Goal: Complete application form: Complete application form

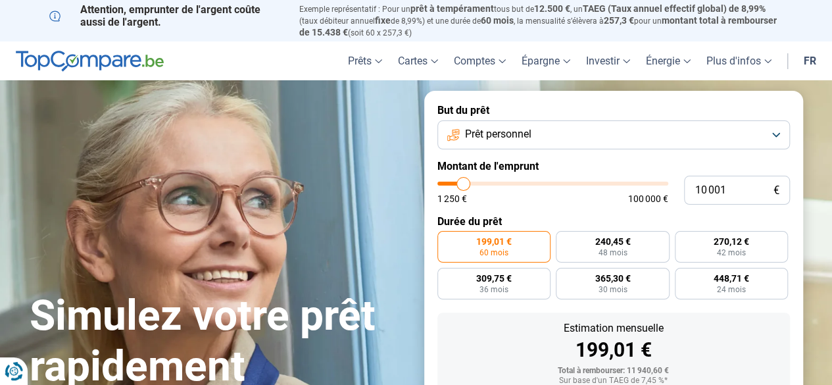
click at [638, 201] on span "100 000 €" at bounding box center [648, 198] width 40 height 9
drag, startPoint x: 642, startPoint y: 197, endPoint x: 458, endPoint y: 196, distance: 184.8
click at [617, 199] on div "1 250 € 100 000 €" at bounding box center [552, 198] width 231 height 9
type input "13 250"
type input "13250"
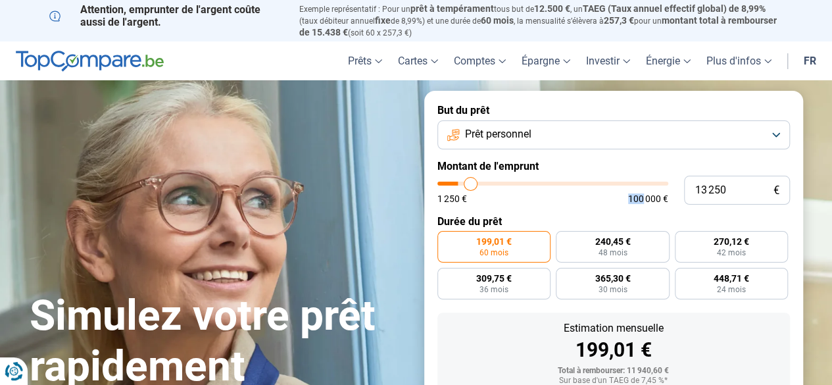
type input "17 250"
type input "17250"
type input "23 750"
type input "23750"
type input "31 750"
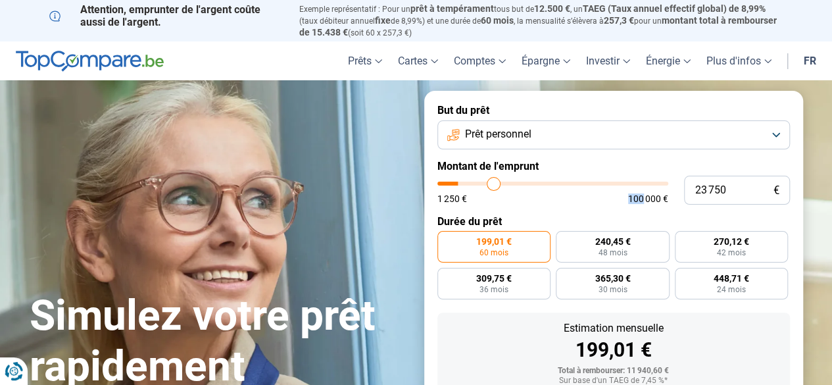
type input "31750"
type input "38 250"
type input "38250"
type input "41 500"
type input "41500"
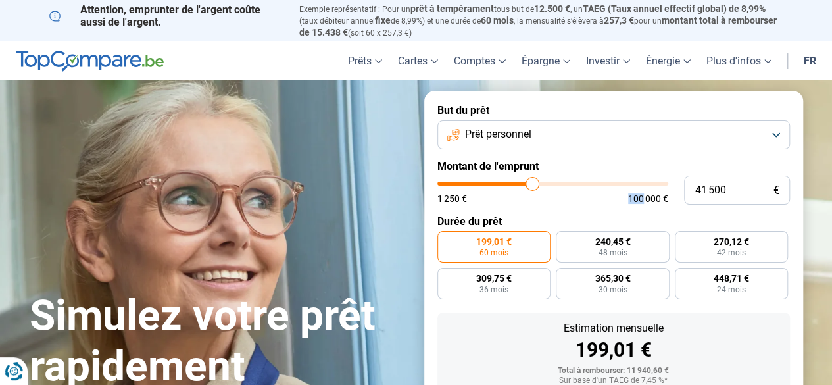
type input "41 750"
type input "41750"
type input "42 250"
type input "42250"
type input "43 750"
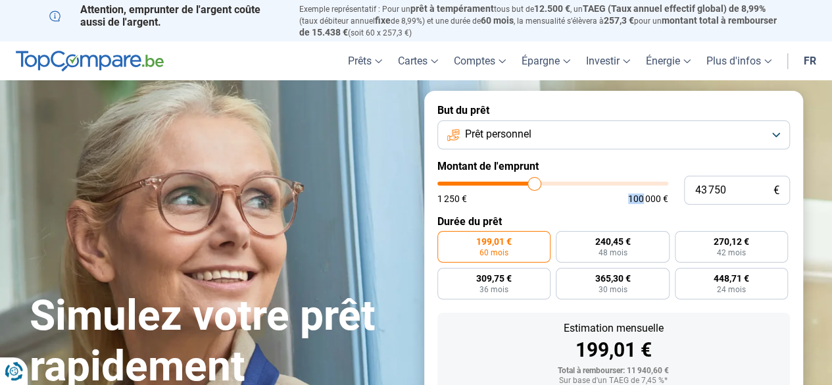
type input "43750"
type input "44 750"
type input "44750"
type input "45 750"
type input "45750"
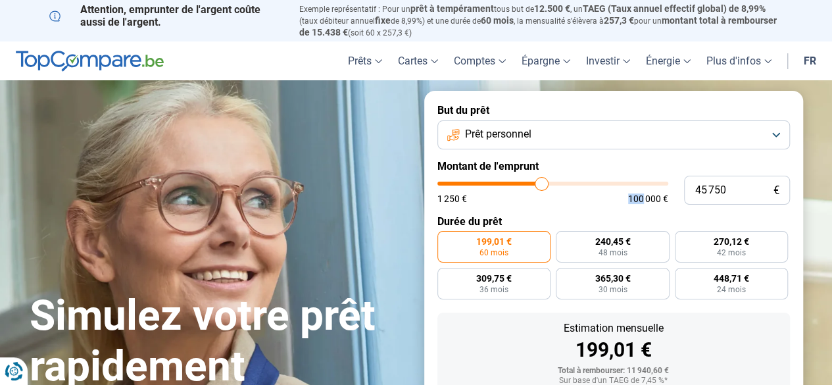
type input "46 000"
type input "46000"
type input "47 750"
type input "47750"
type input "52 000"
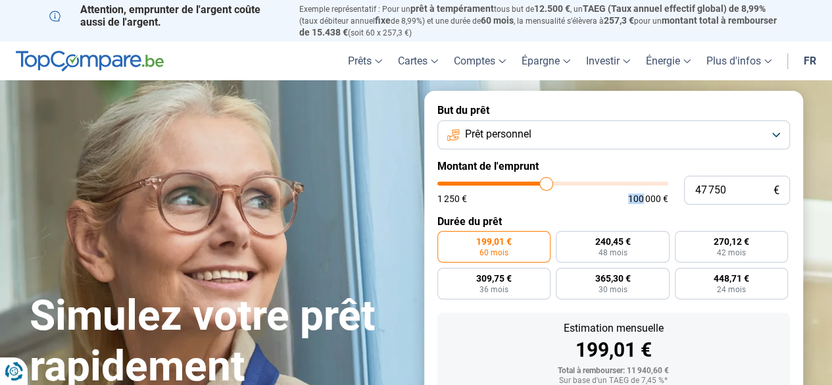
type input "52000"
type input "55 750"
type input "55750"
type input "59 250"
type input "59250"
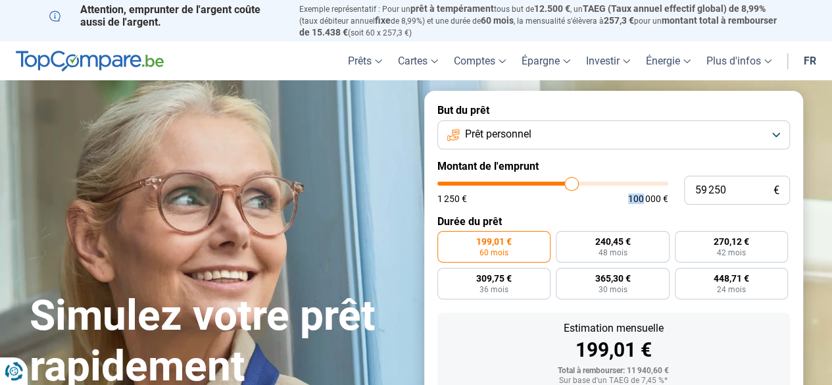
type input "63 000"
type input "63000"
type input "63 750"
type input "63750"
type input "62 250"
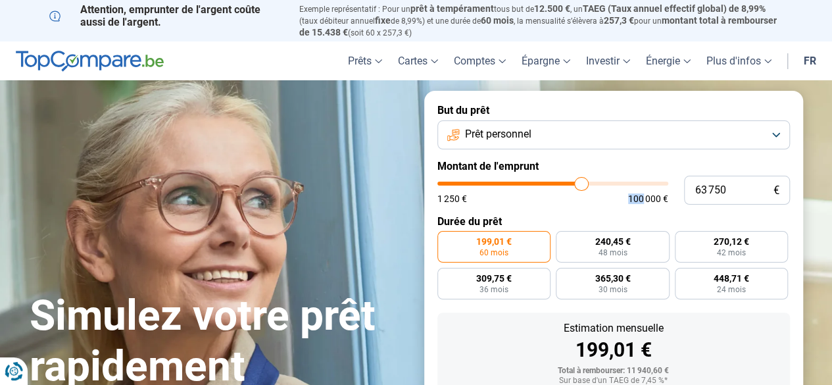
type input "62250"
type input "59 750"
type input "59750"
type input "56 750"
type input "56750"
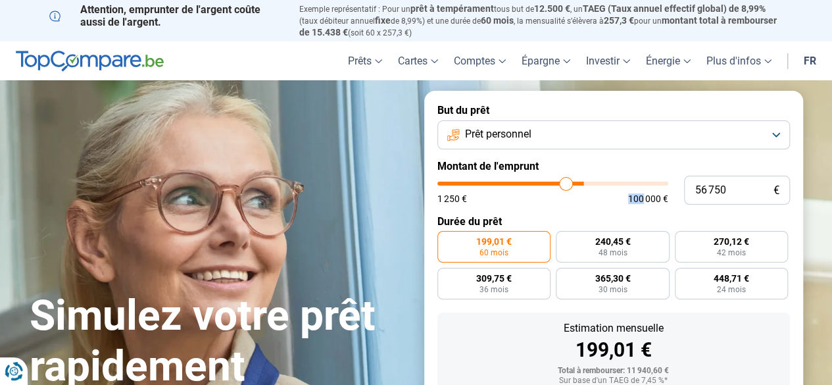
type input "54 000"
type input "54000"
type input "51 500"
type input "51500"
type input "50 000"
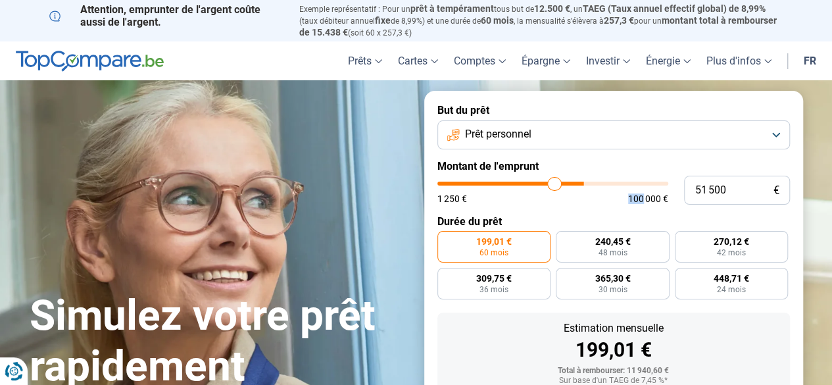
type input "50000"
type input "49 750"
type input "49750"
type input "49 250"
type input "49250"
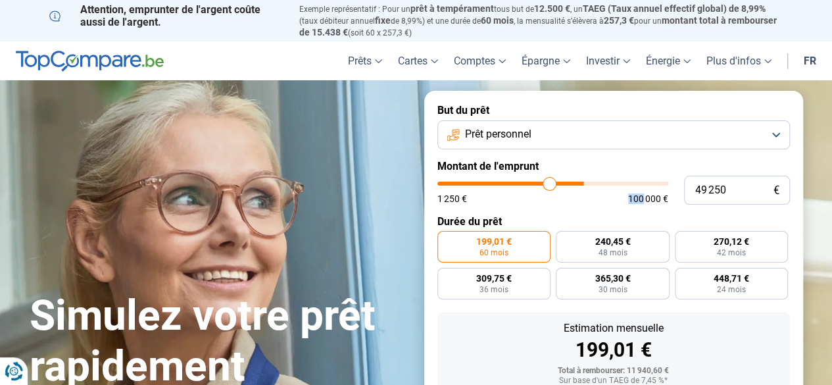
type input "48 500"
type input "48500"
type input "47 750"
type input "47750"
type input "46 750"
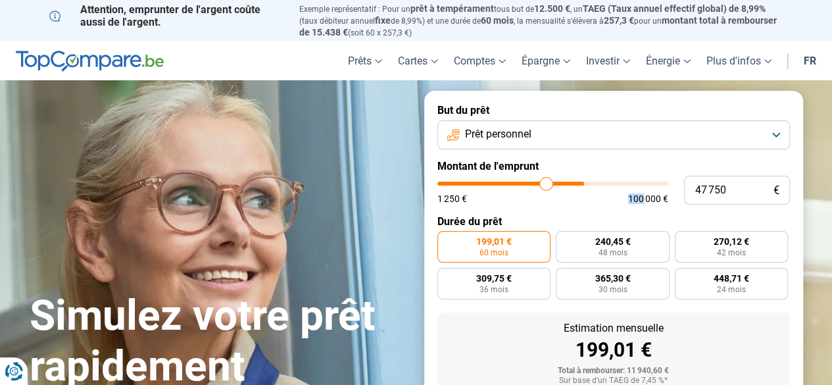
type input "46750"
type input "46 500"
type input "46500"
type input "46 250"
type input "46250"
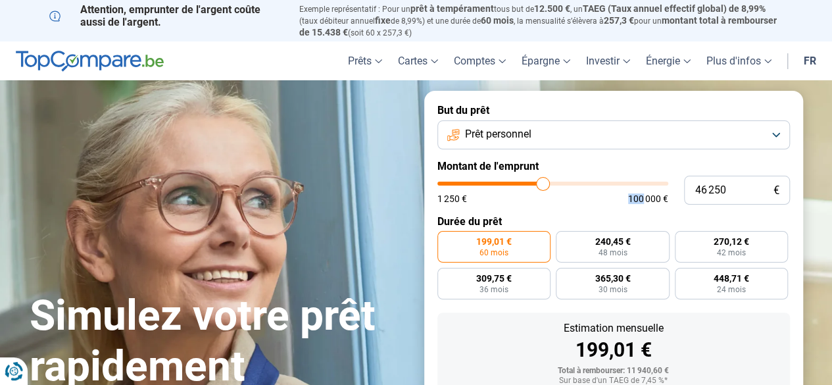
type input "46 000"
type input "46000"
type input "45 750"
type input "45750"
type input "42 500"
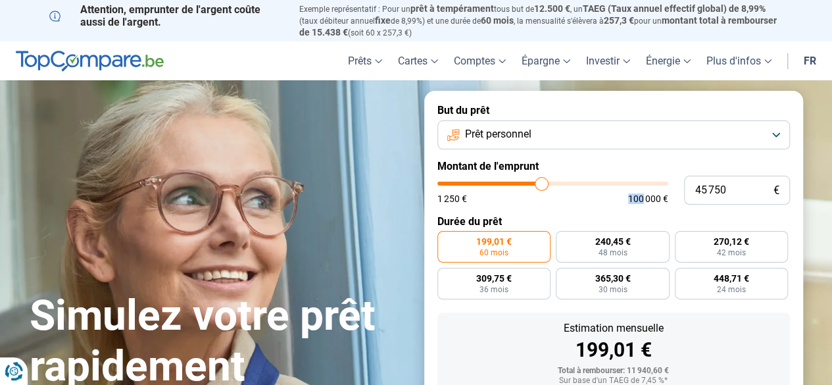
type input "42500"
type input "38 500"
type input "38500"
type input "34 250"
type input "34250"
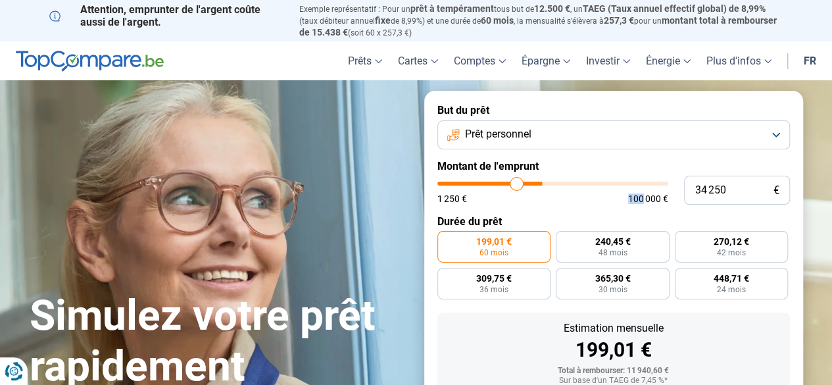
type input "29 750"
type input "29750"
type input "27 500"
type input "27500"
type input "27 750"
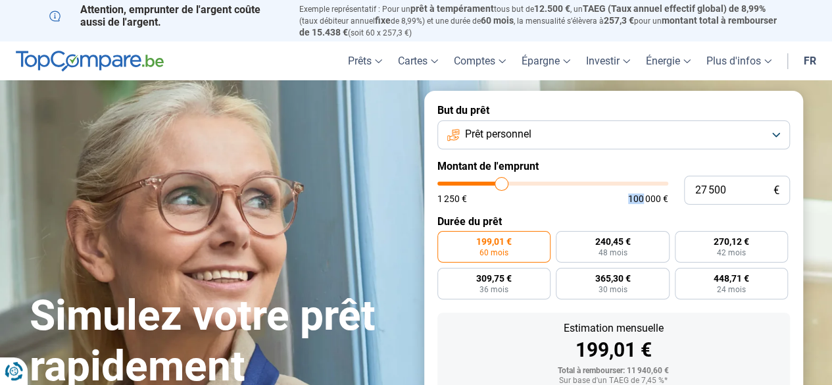
type input "27750"
type input "28 750"
type input "28750"
type input "30 250"
type input "30250"
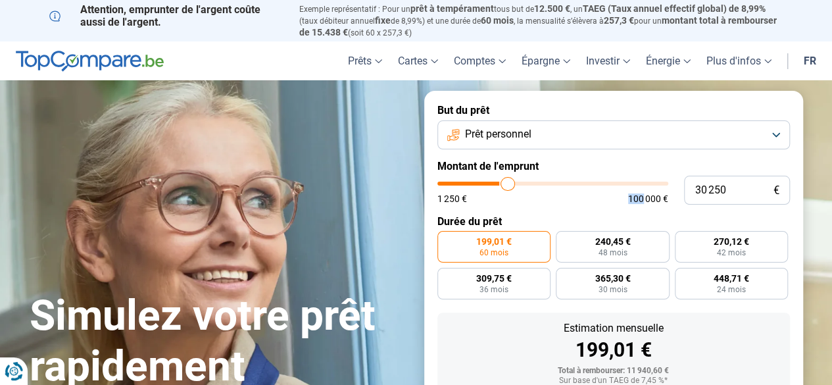
type input "32 250"
type input "32250"
type input "32 750"
type input "32750"
type input "33 000"
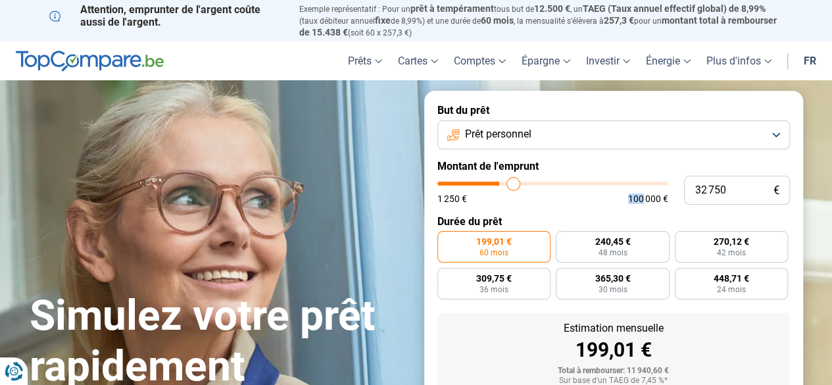
type input "33000"
type input "32 750"
type input "32750"
type input "32 000"
type input "32000"
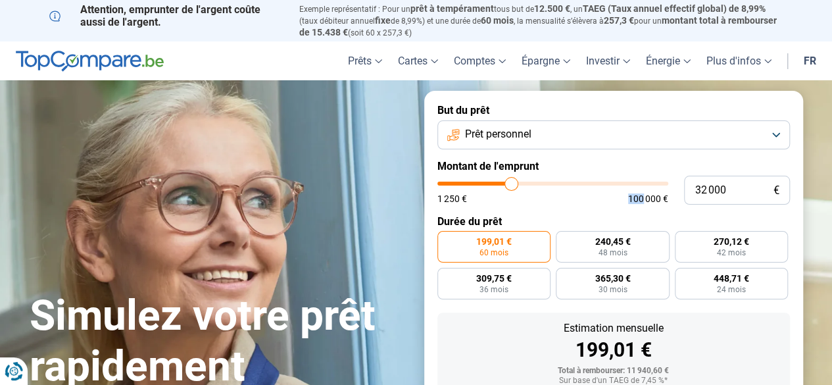
type input "31 750"
type input "31750"
type input "31 000"
type input "31000"
type input "30 250"
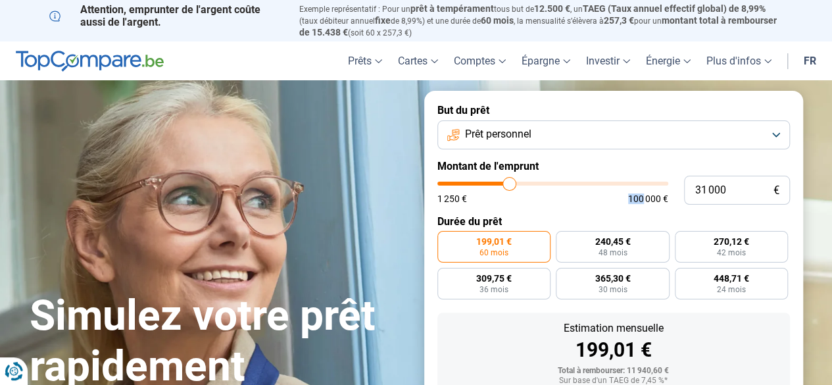
type input "30250"
type input "29 500"
type input "29500"
type input "28 500"
type input "28500"
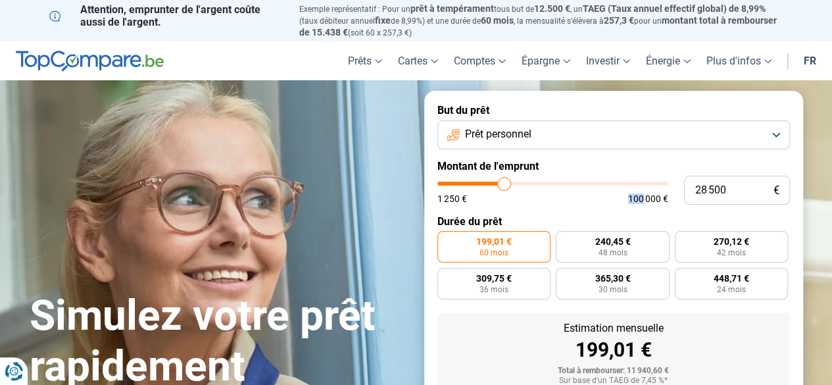
type input "29 000"
type input "29000"
type input "29 500"
type input "29500"
type input "30 000"
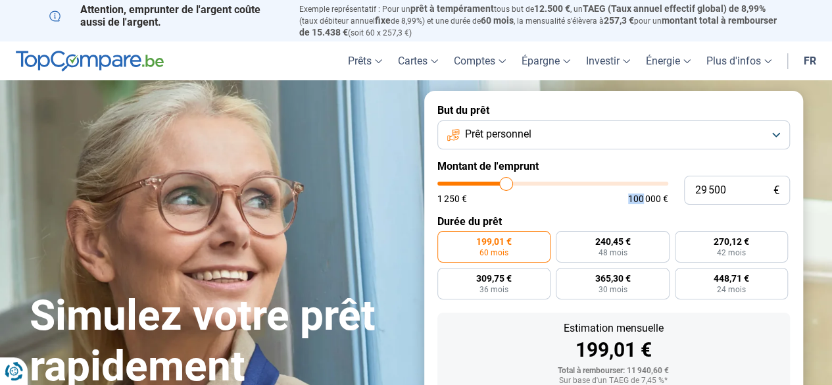
type input "30000"
type input "30 500"
type input "30500"
type input "30 750"
type input "30750"
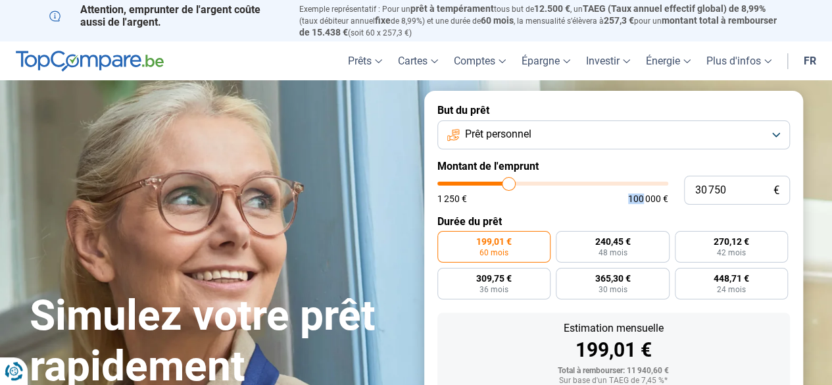
type input "31 500"
type input "31500"
type input "31 750"
type input "31750"
type input "32 000"
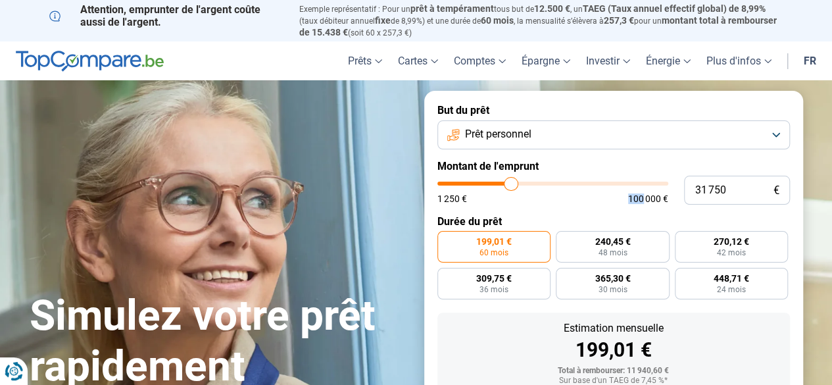
type input "32000"
type input "32 250"
type input "32250"
type input "32 500"
type input "32500"
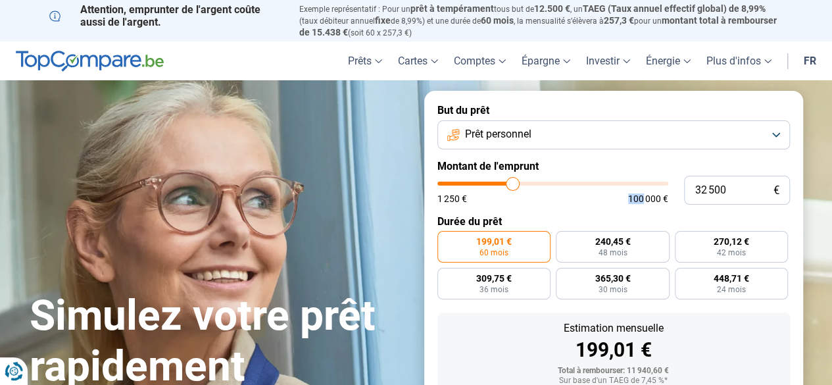
type input "32 750"
type input "32750"
type input "34 000"
type input "34000"
type input "35 000"
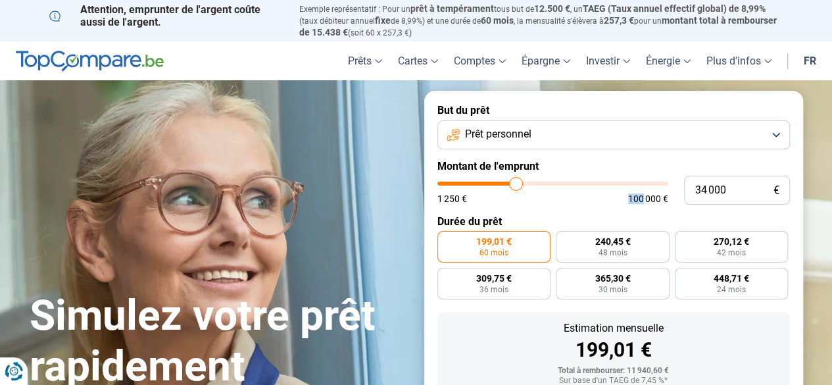
type input "35000"
type input "36 500"
type input "36500"
type input "36 750"
type input "36750"
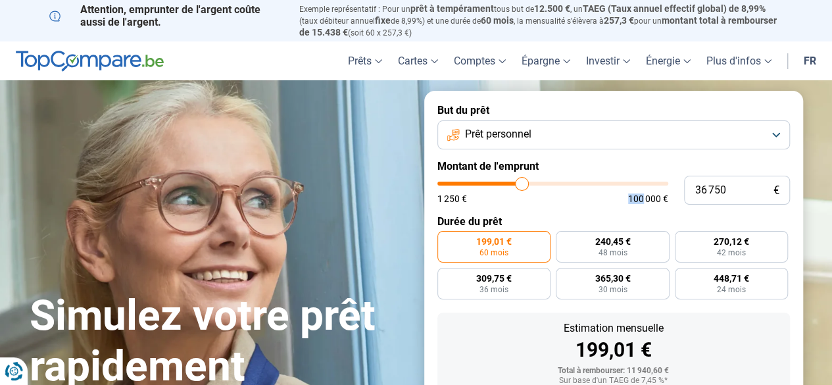
type input "36 250"
type input "36250"
type input "35 750"
type input "35750"
type input "35 500"
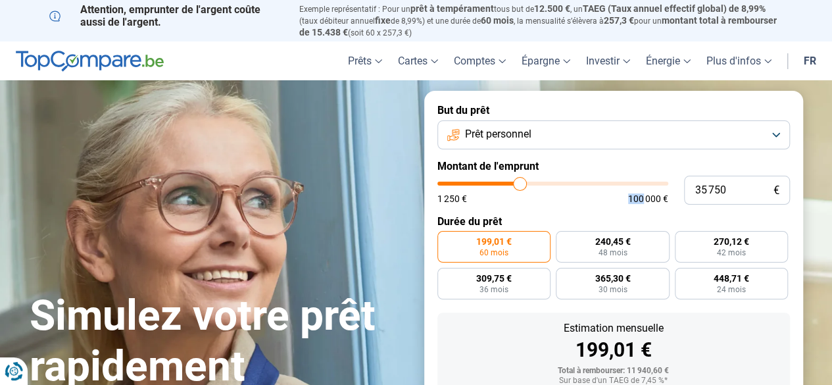
type input "35500"
type input "35 250"
type input "35250"
type input "34 750"
type input "34750"
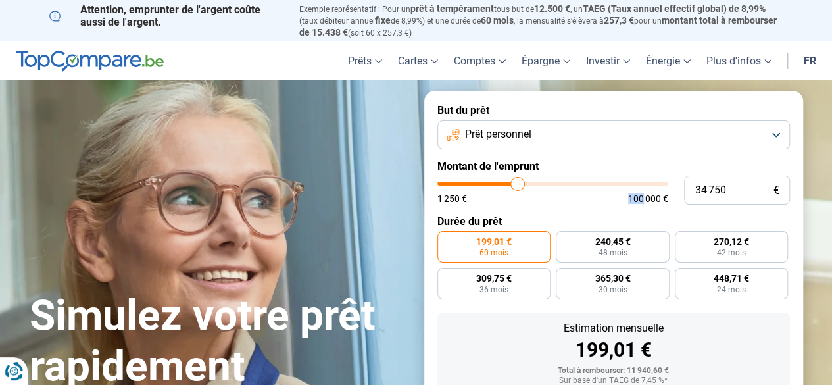
type input "34 500"
type input "34500"
type input "34 000"
type input "34000"
type input "33 500"
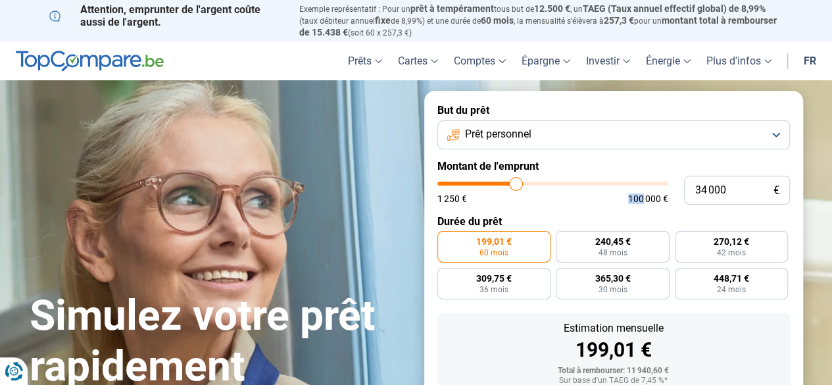
type input "33500"
type input "33 000"
type input "33000"
type input "32 500"
type input "32500"
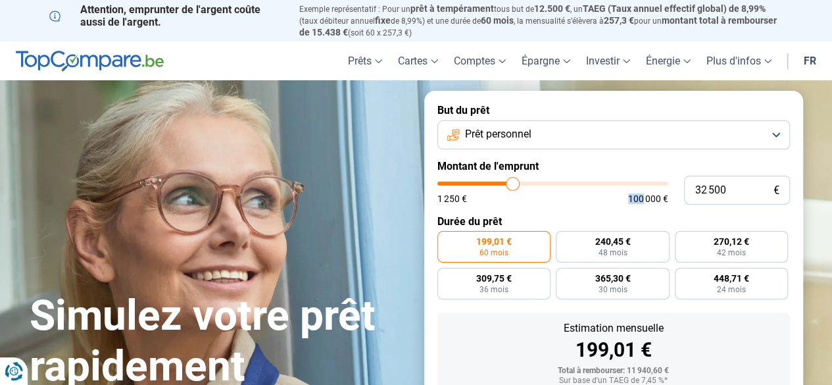
type input "32 000"
type input "32000"
type input "31 500"
type input "31500"
type input "31 000"
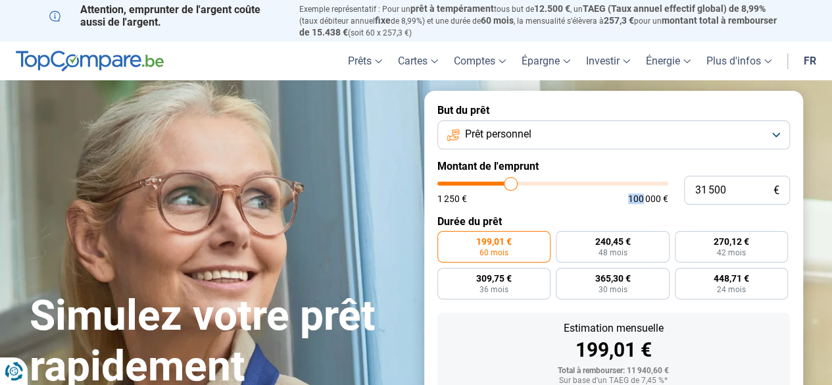
type input "31000"
type input "30 500"
type input "30500"
type input "30 250"
type input "30250"
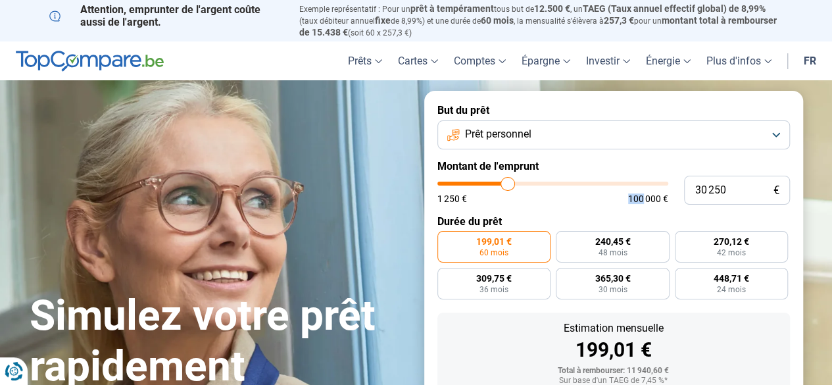
type input "30 000"
type input "30000"
type input "29 500"
type input "29500"
type input "28 750"
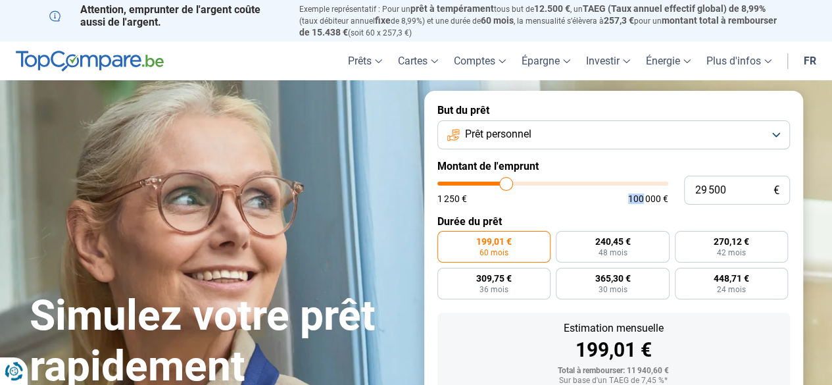
type input "28750"
type input "28 000"
type input "28000"
type input "27 750"
type input "27750"
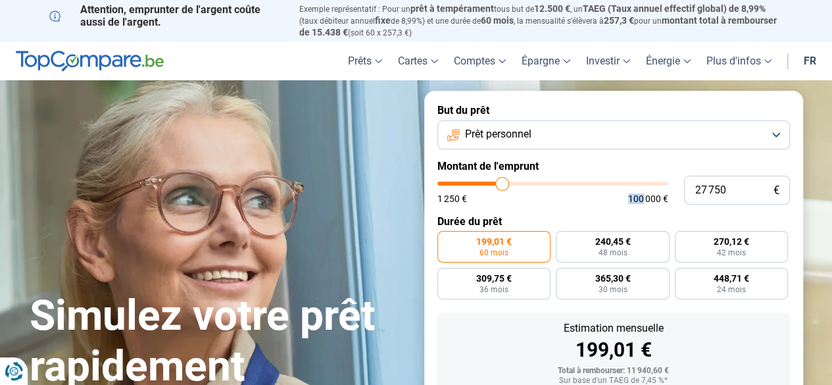
type input "27 500"
type input "27500"
type input "27 250"
type input "27250"
type input "27 000"
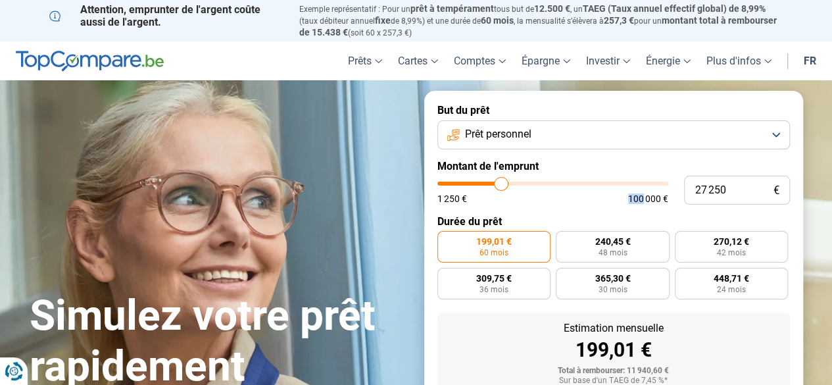
type input "27000"
type input "26 750"
type input "26750"
type input "26 500"
type input "26500"
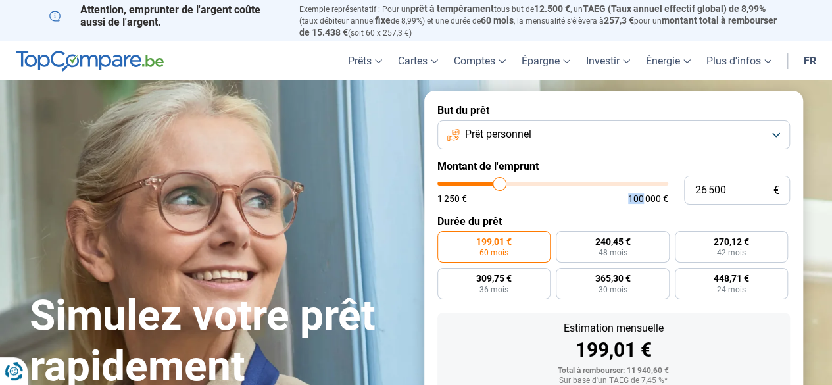
type input "26 250"
type input "26250"
type input "26 000"
type input "26000"
type input "25 500"
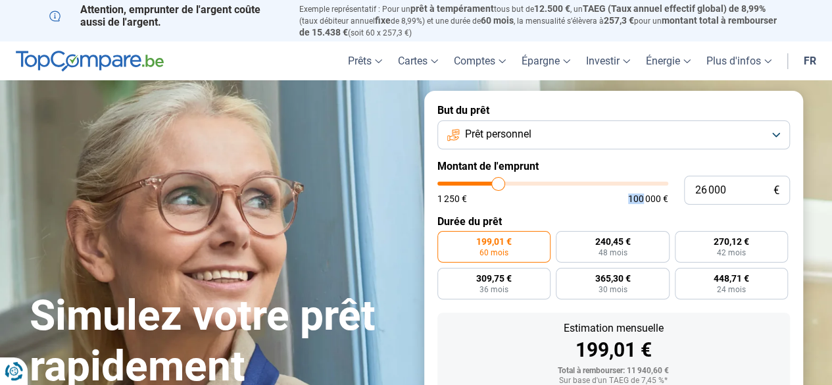
type input "25500"
type input "25 250"
type input "25250"
type input "25 000"
type input "25000"
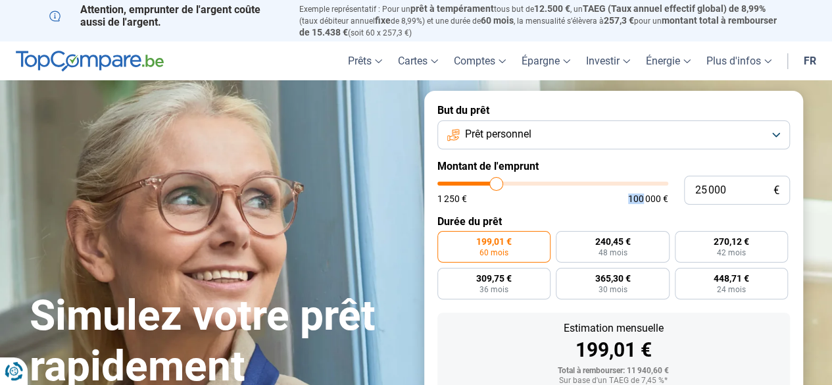
type input "24 500"
type input "24500"
type input "23 750"
type input "23750"
type input "22 500"
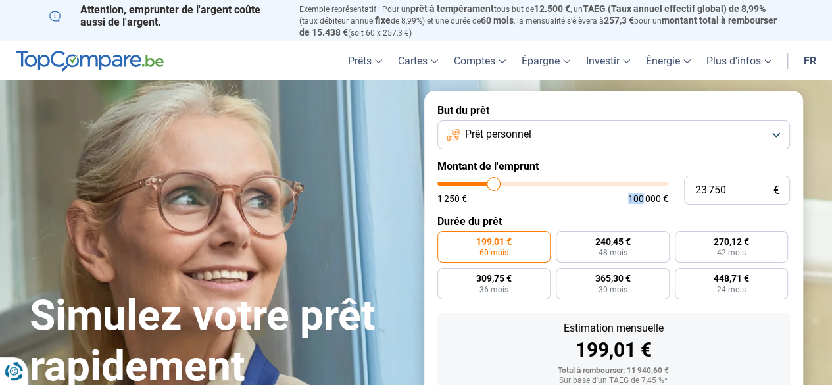
type input "22500"
type input "21 500"
type input "21500"
drag, startPoint x: 470, startPoint y: 183, endPoint x: 485, endPoint y: 186, distance: 16.0
click at [485, 185] on input "range" at bounding box center [552, 183] width 231 height 4
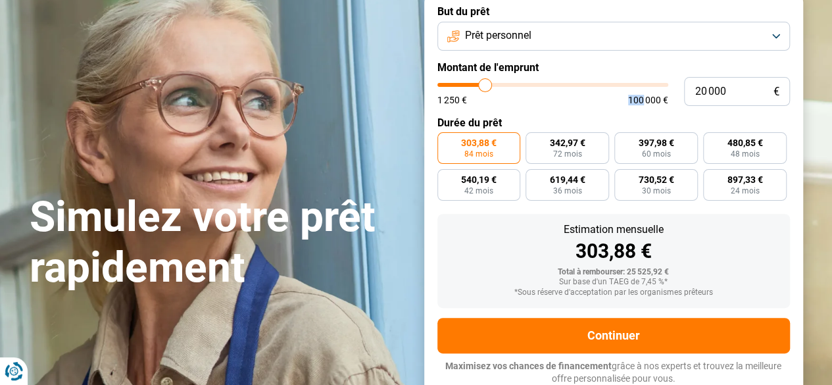
scroll to position [101, 0]
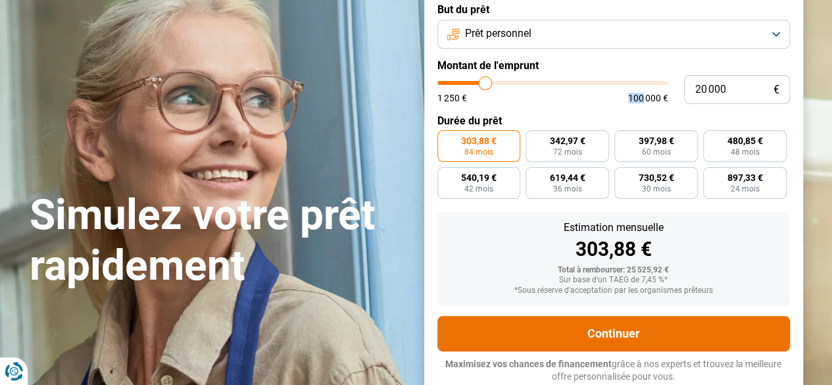
click at [618, 331] on button "Continuer" at bounding box center [613, 334] width 352 height 36
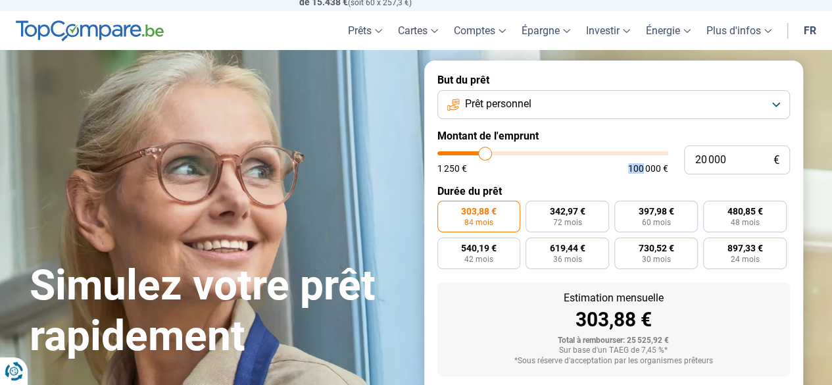
scroll to position [0, 0]
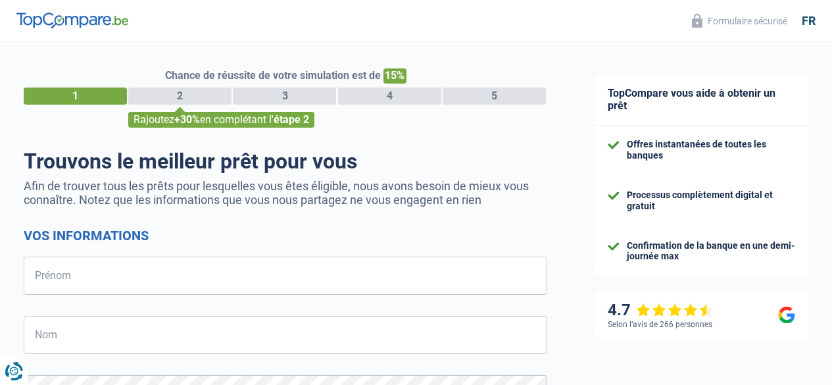
select select "32"
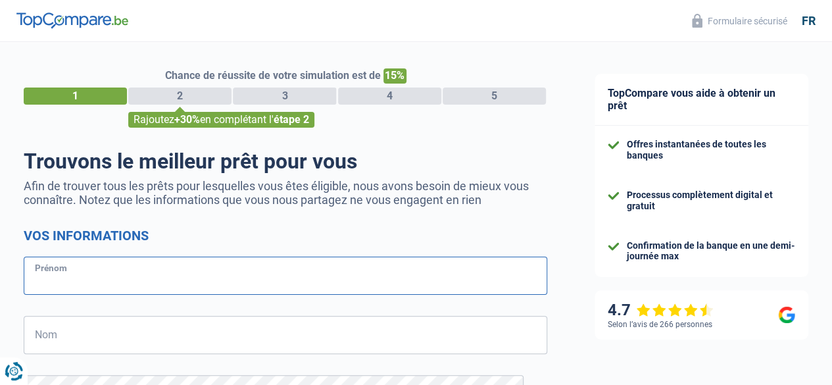
click at [163, 277] on input "Prénom" at bounding box center [285, 275] width 523 height 38
type input "Juliette"
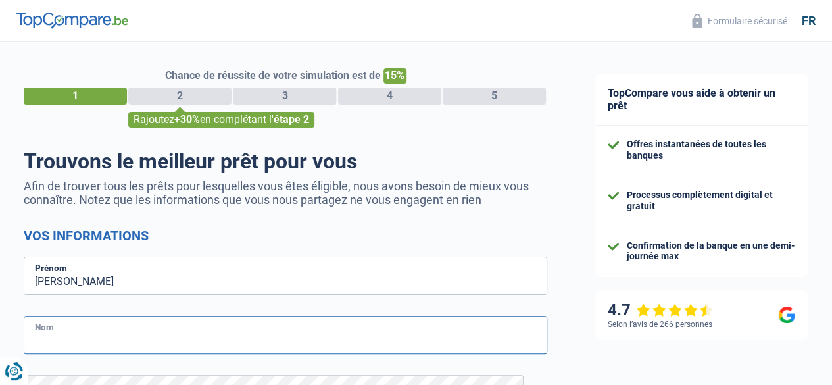
click at [99, 336] on input "Nom" at bounding box center [285, 335] width 523 height 38
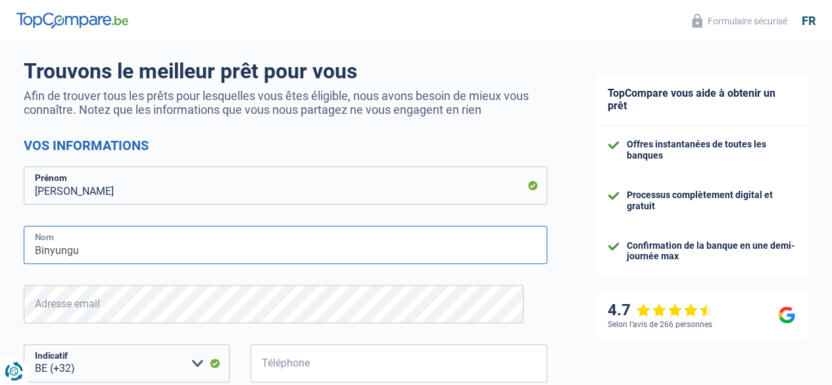
scroll to position [132, 0]
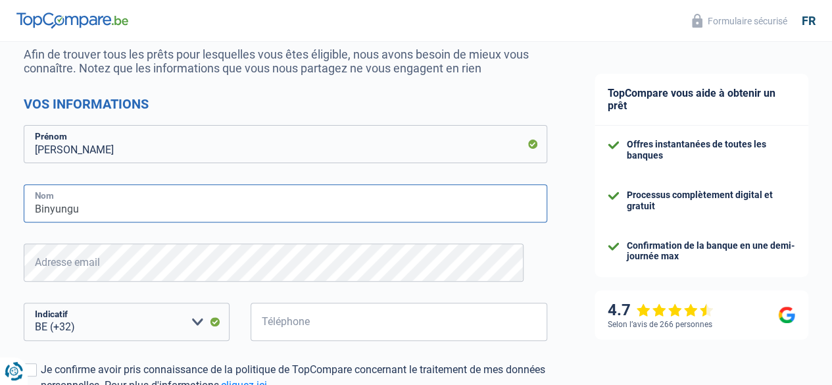
type input "Binyungu"
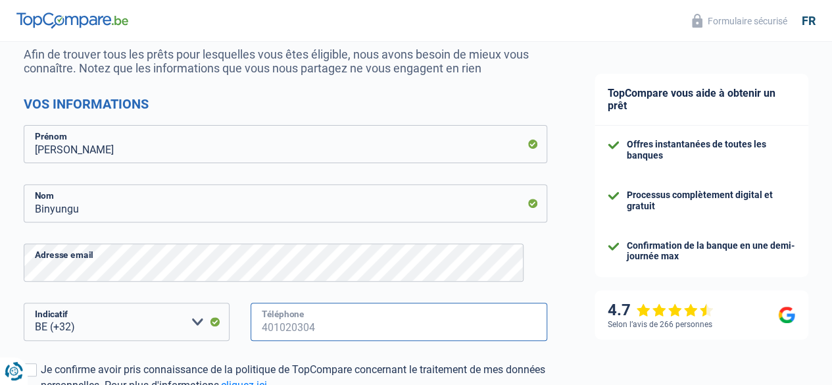
click at [299, 324] on input "Téléphone" at bounding box center [399, 321] width 297 height 38
type input "7"
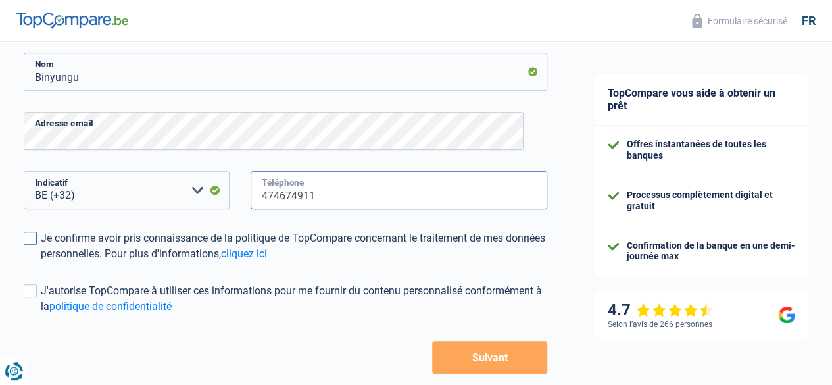
type input "474674911"
click at [37, 240] on span at bounding box center [30, 237] width 13 height 13
click at [41, 262] on input "Je confirme avoir pris connaissance de la politique de TopCompare concernant le…" at bounding box center [41, 262] width 0 height 0
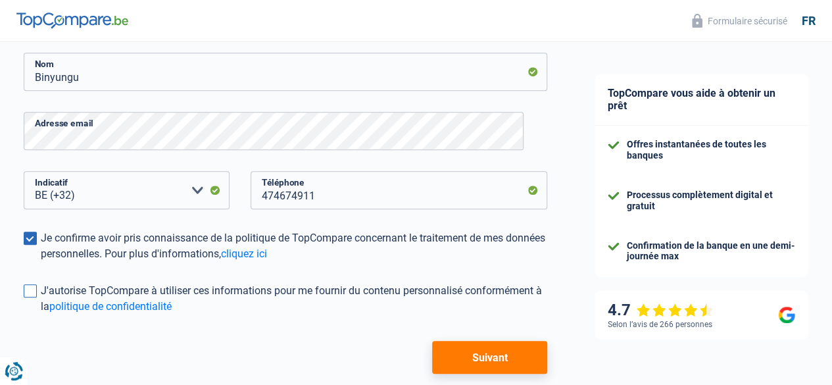
click at [37, 294] on span at bounding box center [30, 290] width 13 height 13
click at [41, 314] on input "J'autorise TopCompare à utiliser ces informations pour me fournir du contenu pe…" at bounding box center [41, 314] width 0 height 0
click at [460, 357] on button "Suivant" at bounding box center [489, 357] width 115 height 33
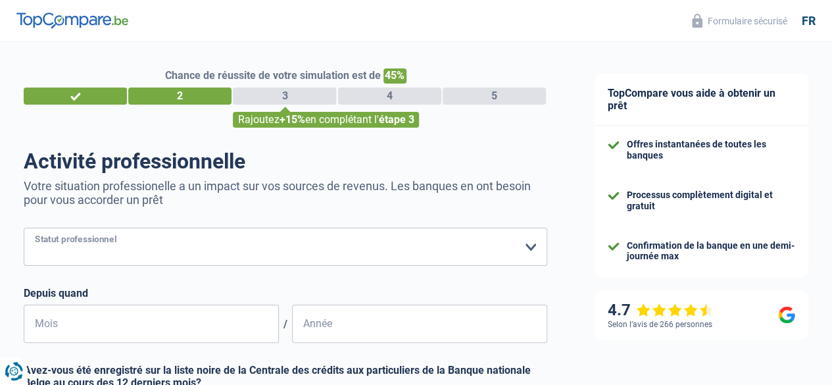
click at [168, 239] on select "Ouvrier Employé privé Employé public Invalide Indépendant Pensionné Chômeur Mut…" at bounding box center [285, 247] width 523 height 38
select select "publicEmployee"
click at [35, 229] on select "Ouvrier Employé privé Employé public Invalide Indépendant Pensionné Chômeur Mut…" at bounding box center [285, 247] width 523 height 38
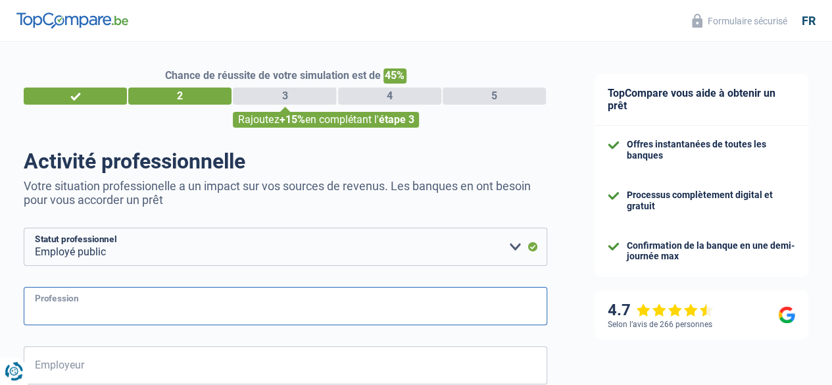
click at [91, 308] on input "Profession" at bounding box center [285, 306] width 523 height 38
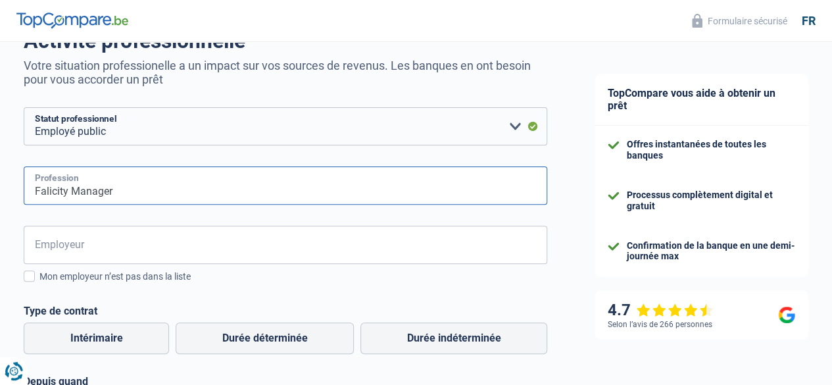
scroll to position [197, 0]
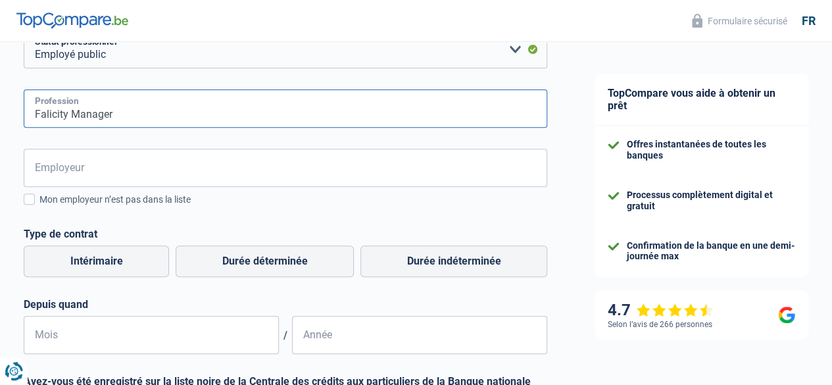
type input "Falicity Manager"
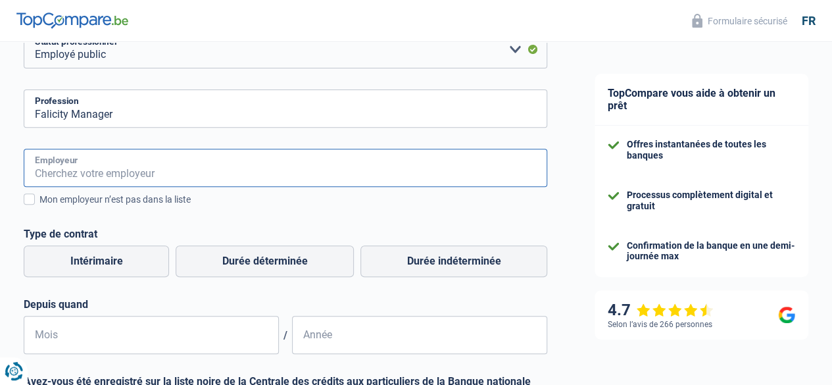
click at [129, 182] on input "Employeur" at bounding box center [285, 168] width 523 height 38
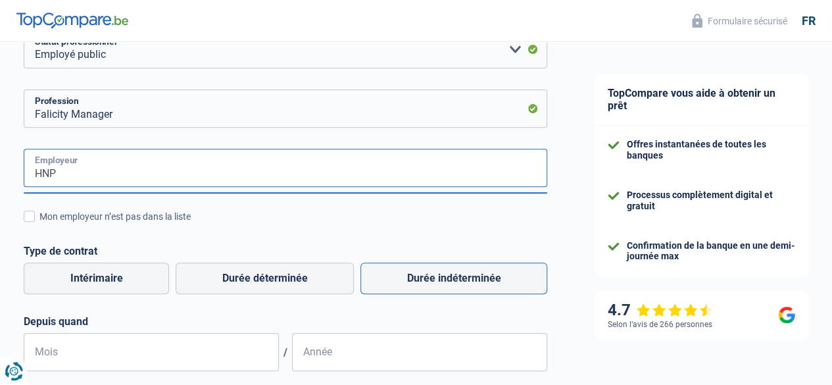
type input "HNP"
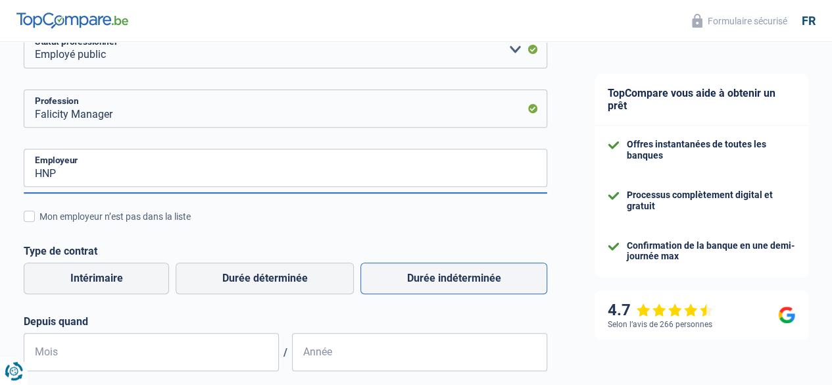
click at [435, 274] on label "Durée indéterminée" at bounding box center [453, 278] width 187 height 32
click at [435, 274] on input "Durée indéterminée" at bounding box center [453, 278] width 187 height 32
radio input "true"
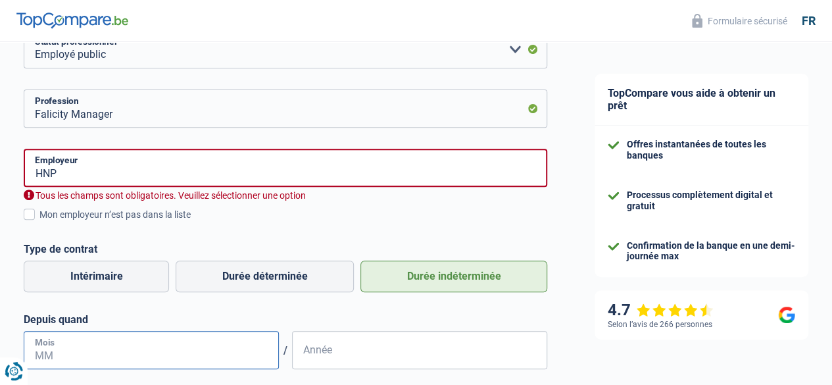
click at [105, 349] on input "Mois" at bounding box center [151, 350] width 255 height 38
type input "03"
type input "2022"
click at [49, 219] on label "Mon employeur n’est pas dans la liste" at bounding box center [285, 214] width 523 height 14
click at [39, 222] on input "Mon employeur n’est pas dans la liste" at bounding box center [39, 222] width 0 height 0
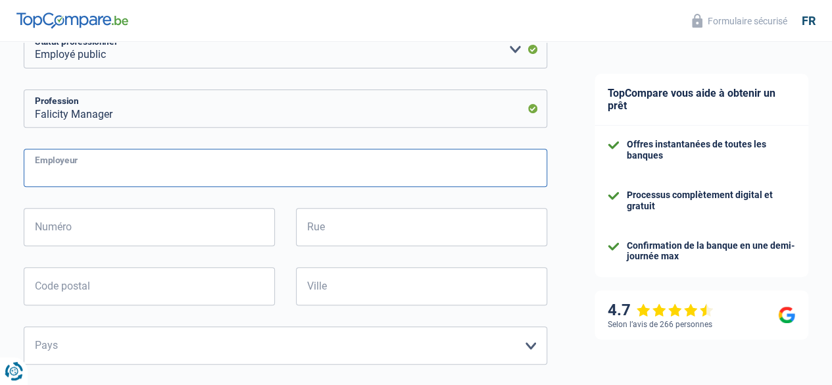
click at [160, 162] on input "Employeur" at bounding box center [285, 168] width 523 height 38
type input "h"
type input "m"
type input "Huis van de Nederlandse Provinces"
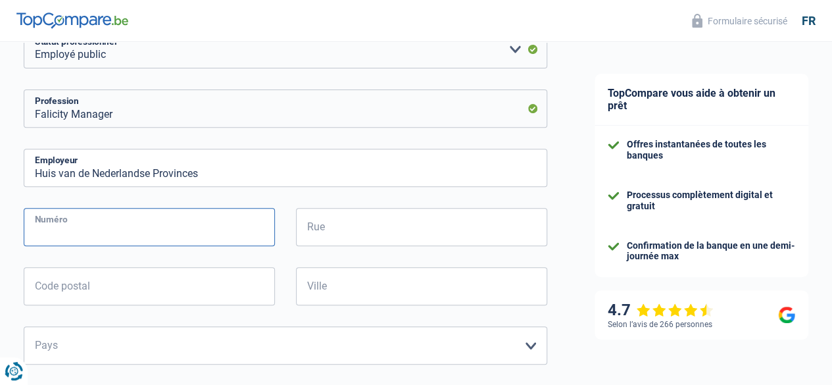
click at [145, 226] on input "Numéro" at bounding box center [149, 227] width 251 height 38
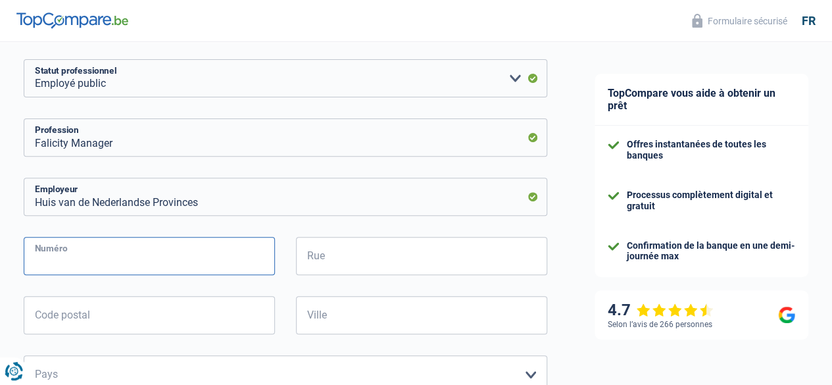
scroll to position [263, 0]
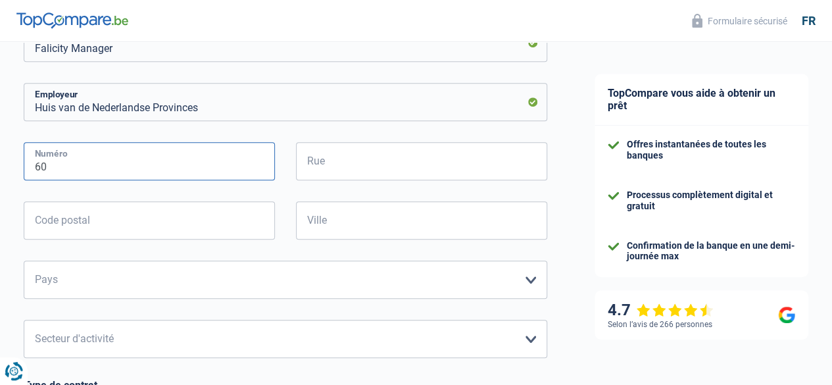
type input "60"
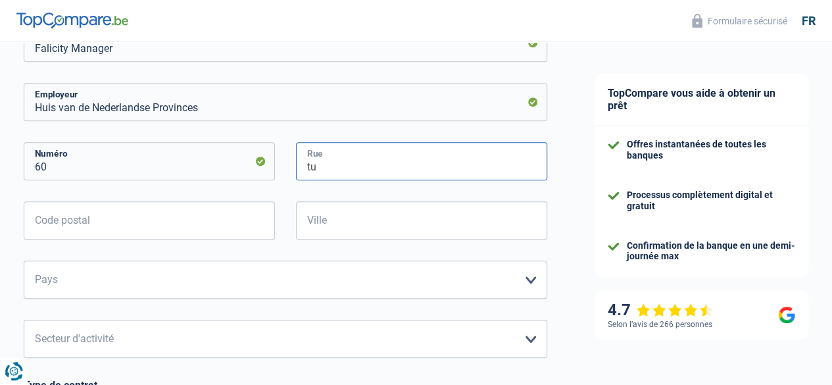
type input "t"
type input "Rue de treve"
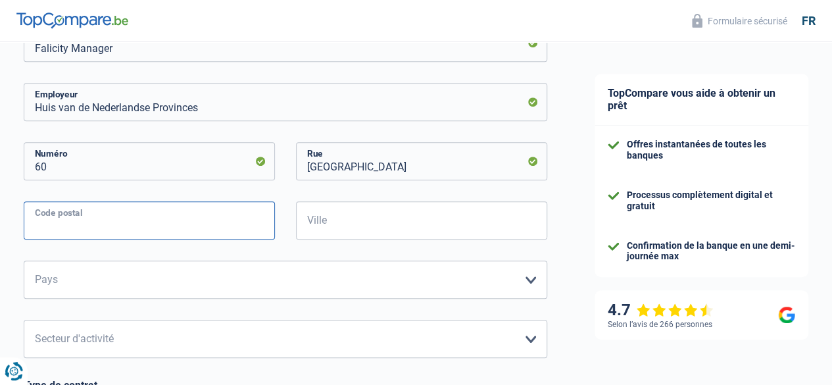
click at [51, 230] on input "Code postal" at bounding box center [149, 220] width 251 height 38
type input "1040"
click at [288, 220] on div "Ville Tous les champs sont obligatoires. Veuillez fournir une réponse plus long…" at bounding box center [421, 230] width 272 height 59
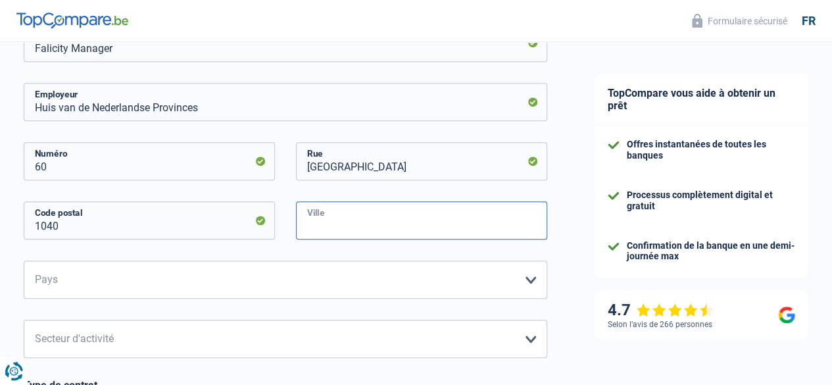
click at [335, 228] on input "Ville" at bounding box center [421, 220] width 251 height 38
type input "Bruxelles"
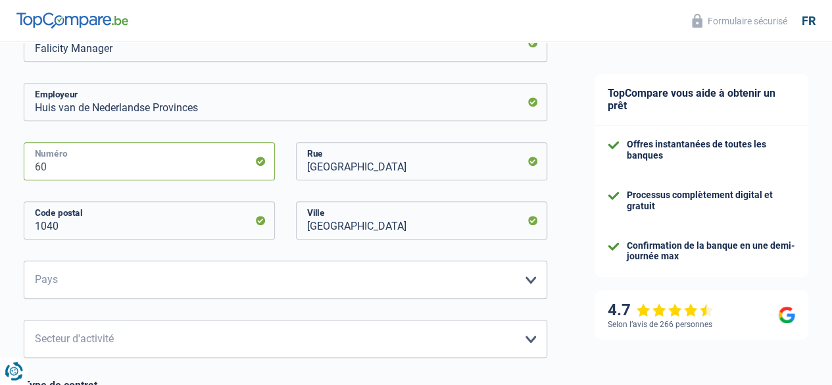
drag, startPoint x: 100, startPoint y: 176, endPoint x: 49, endPoint y: 170, distance: 50.9
click at [49, 170] on input "60" at bounding box center [149, 161] width 251 height 38
type input "61"
click at [91, 285] on select "Belgique France Allemagne Italie Luxembourg Pays-Bas Espagne Suisse Veuillez sé…" at bounding box center [285, 279] width 523 height 38
select select "BE"
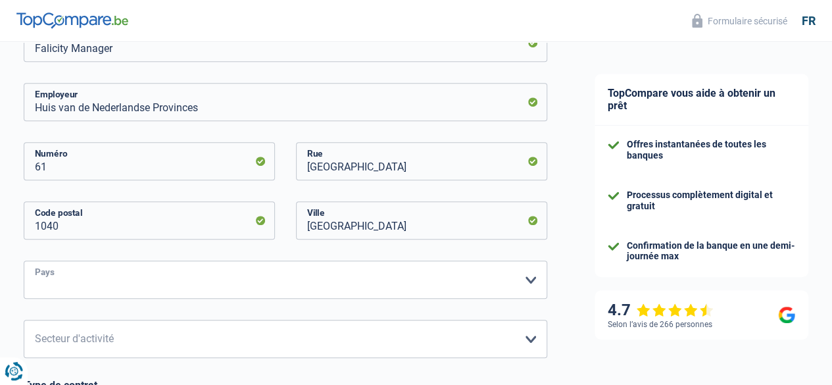
click at [35, 262] on select "Belgique France Allemagne Italie Luxembourg Pays-Bas Espagne Suisse Veuillez sé…" at bounding box center [285, 279] width 523 height 38
drag, startPoint x: 85, startPoint y: 331, endPoint x: 101, endPoint y: 332, distance: 16.5
click at [85, 331] on select "Agriculture/Pêche Industrie Horeca Courier/Fitness/Taxi Construction Banques/As…" at bounding box center [285, 339] width 523 height 38
click at [510, 335] on select "Agriculture/Pêche Industrie Horeca Courier/Fitness/Taxi Construction Banques/As…" at bounding box center [285, 339] width 523 height 38
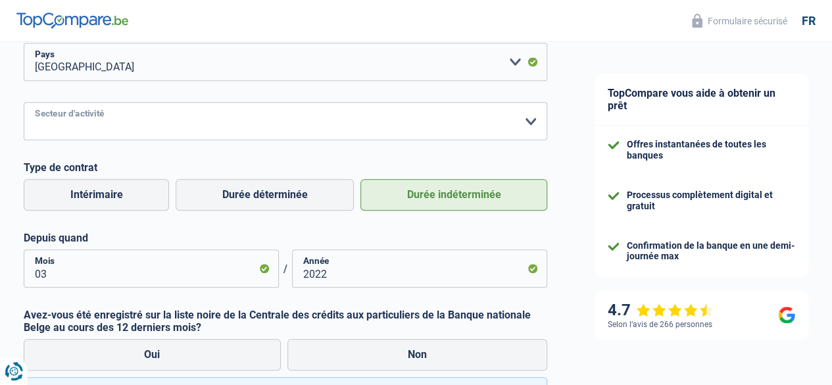
scroll to position [460, 0]
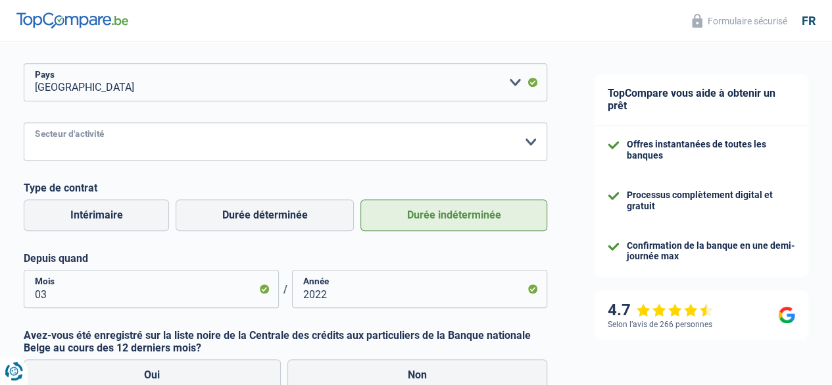
click at [272, 133] on select "Agriculture/Pêche Industrie Horeca Courier/Fitness/Taxi Construction Banques/As…" at bounding box center [285, 141] width 523 height 38
select select "otherInstitutions"
click at [35, 124] on select "Agriculture/Pêche Industrie Horeca Courier/Fitness/Taxi Construction Banques/As…" at bounding box center [285, 141] width 523 height 38
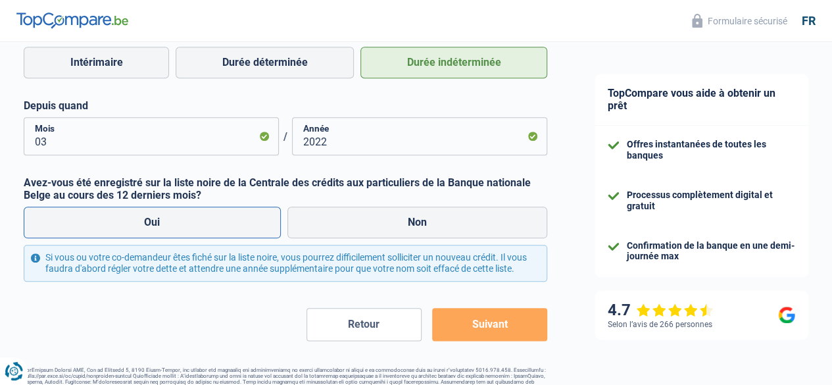
scroll to position [655, 0]
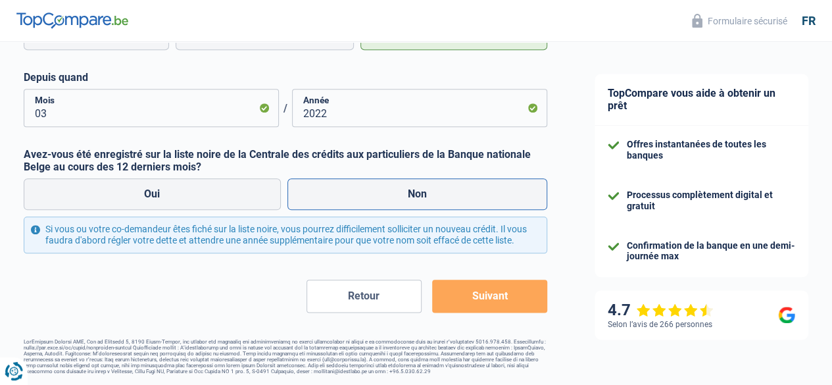
click at [400, 178] on label "Non" at bounding box center [417, 194] width 260 height 32
click at [400, 178] on input "Non" at bounding box center [417, 194] width 260 height 32
radio input "true"
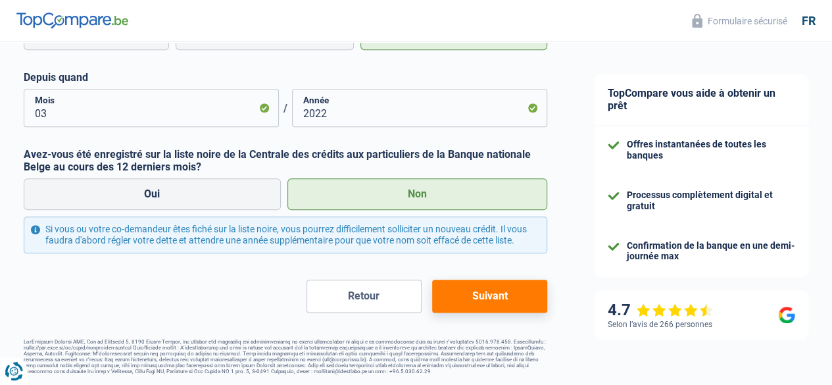
click at [466, 289] on button "Suivant" at bounding box center [489, 295] width 115 height 33
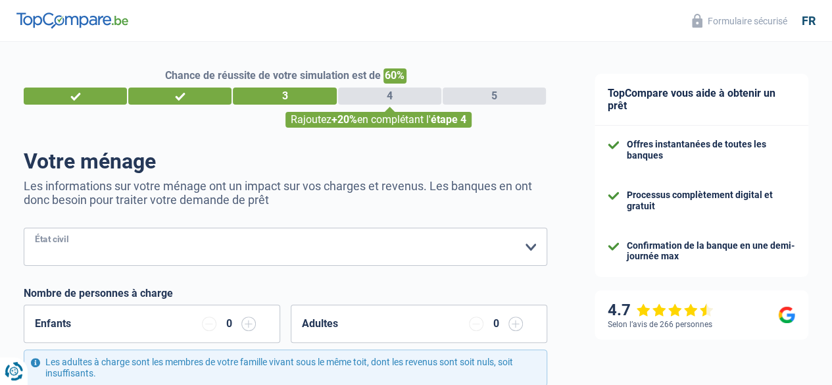
click at [517, 245] on select "Célibataire Marié(e) Cohabitant(e) légal(e) Divorcé(e) Veuf(ve) Séparé (de fait…" at bounding box center [285, 247] width 523 height 38
select select "married"
click at [35, 229] on select "Célibataire Marié(e) Cohabitant(e) légal(e) Divorcé(e) Veuf(ve) Séparé (de fait…" at bounding box center [285, 247] width 523 height 38
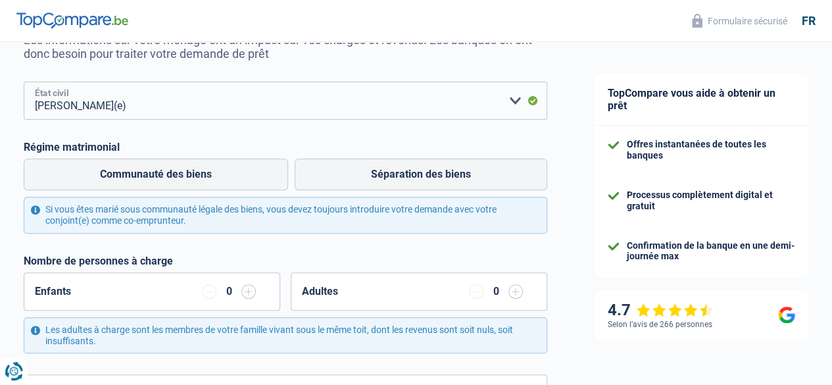
scroll to position [197, 0]
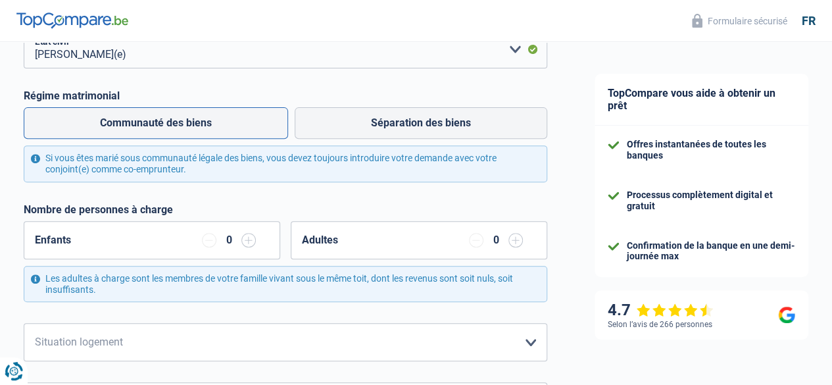
click at [171, 124] on label "Communauté des biens" at bounding box center [156, 123] width 264 height 32
click at [171, 124] on input "Communauté des biens" at bounding box center [156, 123] width 264 height 32
radio input "true"
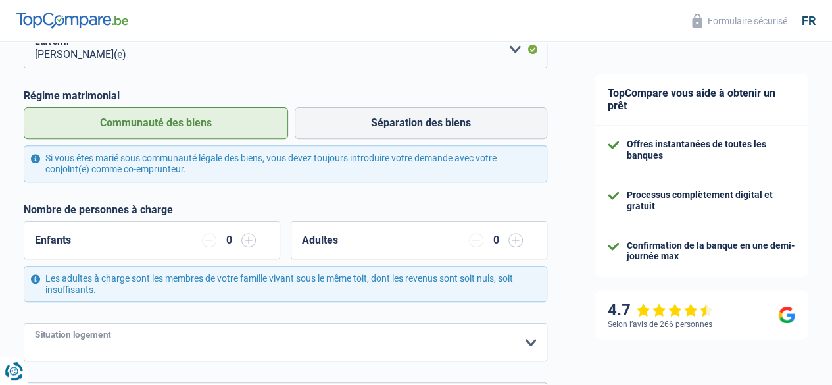
click at [520, 345] on select "Locataire Propriétaire avec prêt hypothécaire Propriétaire sans prêt hypothécai…" at bounding box center [285, 342] width 523 height 38
select select "ownerWithMortgage"
click at [35, 324] on select "Locataire Propriétaire avec prêt hypothécaire Propriétaire sans prêt hypothécai…" at bounding box center [285, 342] width 523 height 38
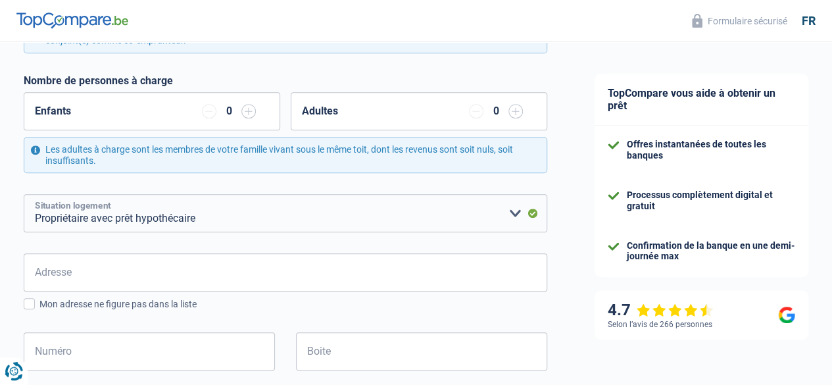
scroll to position [329, 0]
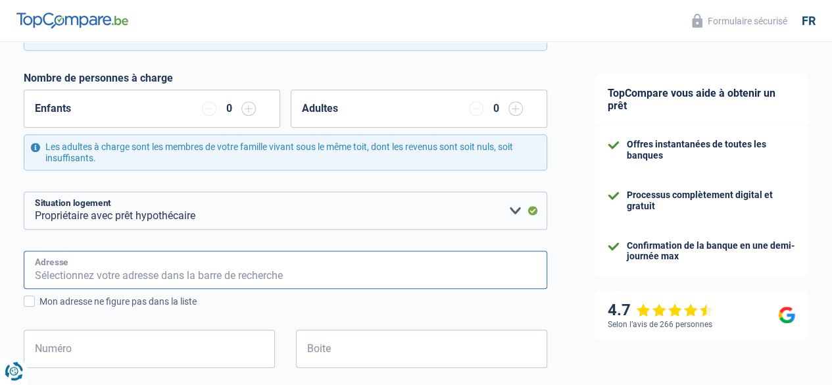
click at [146, 272] on input "Adresse" at bounding box center [285, 270] width 523 height 38
type input "Kouterstraat 23"
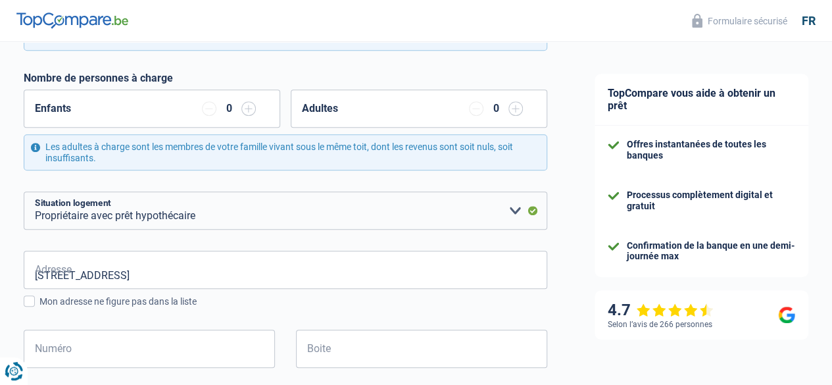
type input "België"
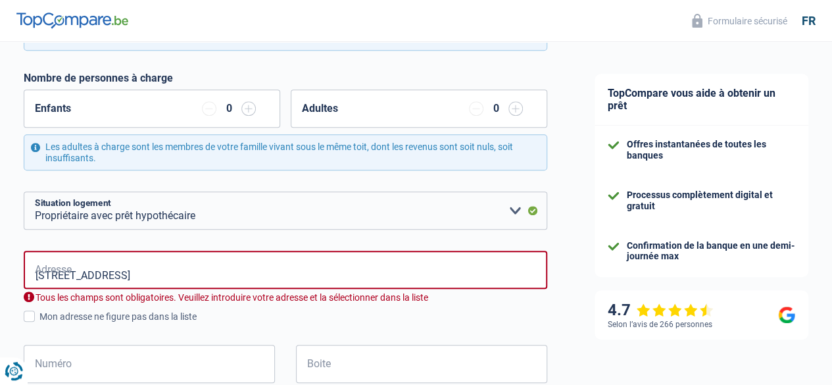
type input "België"
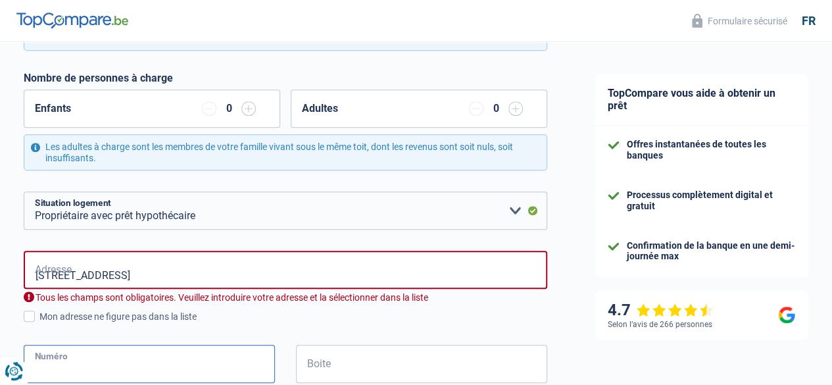
click at [114, 365] on input "Numéro" at bounding box center [149, 364] width 251 height 38
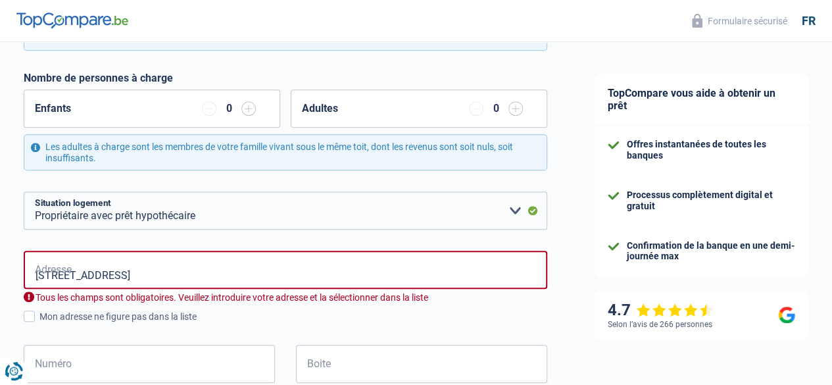
click at [268, 299] on div "Tous les champs sont obligatoires. Veuillez introduire votre adresse et la séle…" at bounding box center [285, 297] width 523 height 12
drag, startPoint x: 146, startPoint y: 282, endPoint x: 204, endPoint y: 288, distance: 58.2
click at [42, 262] on input "Kouterstraat 23" at bounding box center [285, 270] width 523 height 38
click at [195, 283] on input "Kouterstraat 23" at bounding box center [285, 270] width 523 height 38
click at [35, 314] on span at bounding box center [29, 315] width 11 height 11
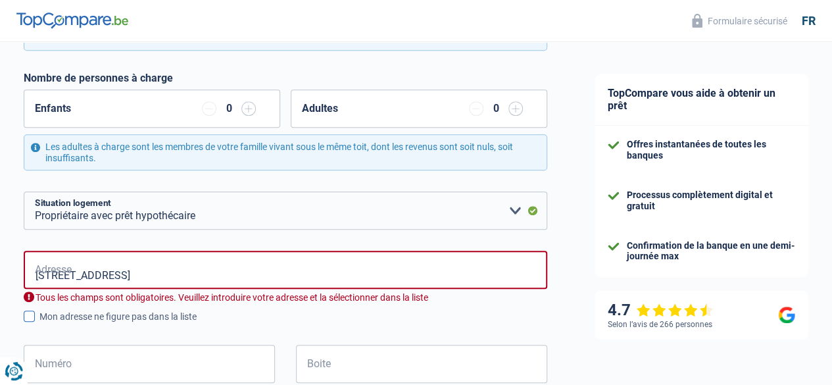
click at [39, 324] on input "Mon adresse ne figure pas dans la liste" at bounding box center [39, 324] width 0 height 0
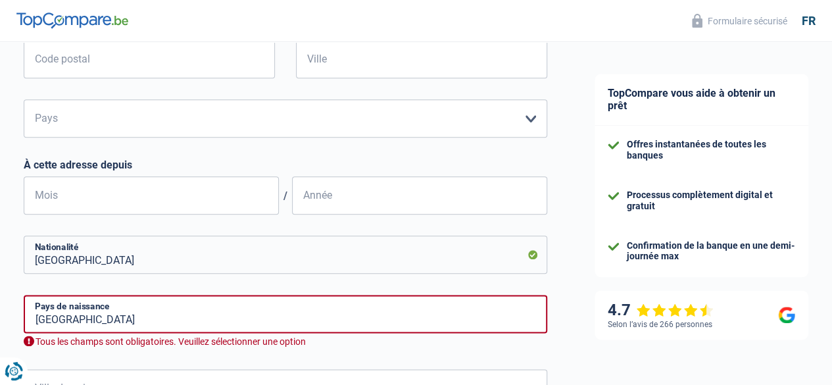
scroll to position [855, 0]
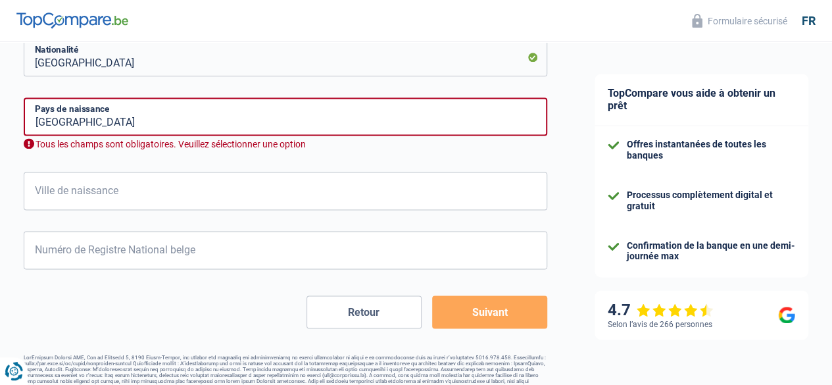
select select "publicEmployee"
select select "BE"
select select "otherInstitutions"
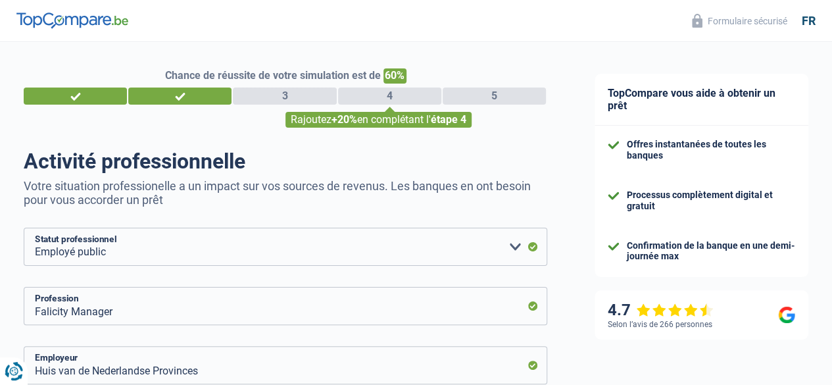
select select "32"
